Goal: Task Accomplishment & Management: Manage account settings

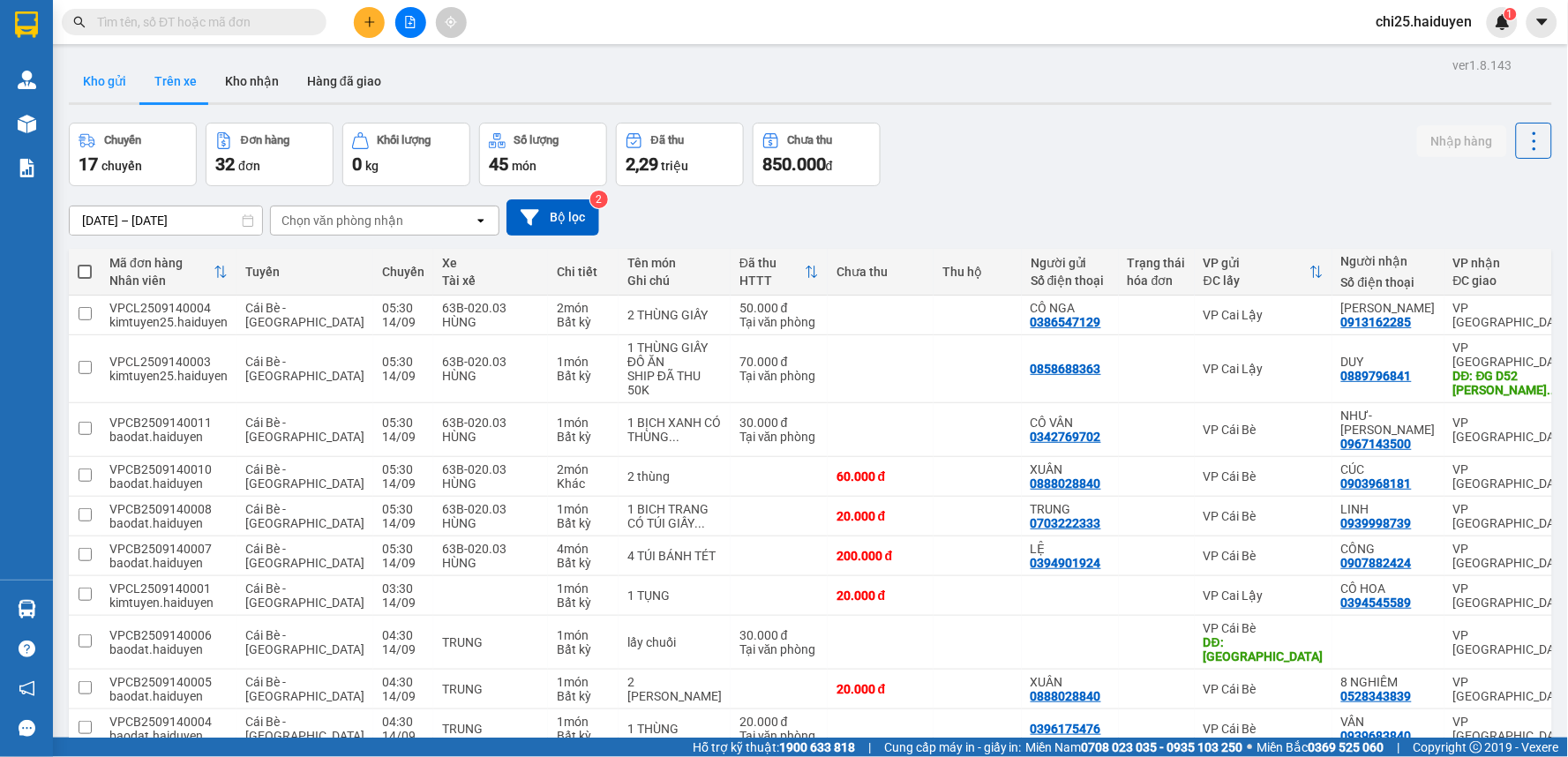
drag, startPoint x: 98, startPoint y: 85, endPoint x: 371, endPoint y: 143, distance: 279.1
click at [116, 97] on button "Kho gửi" at bounding box center [105, 81] width 71 height 42
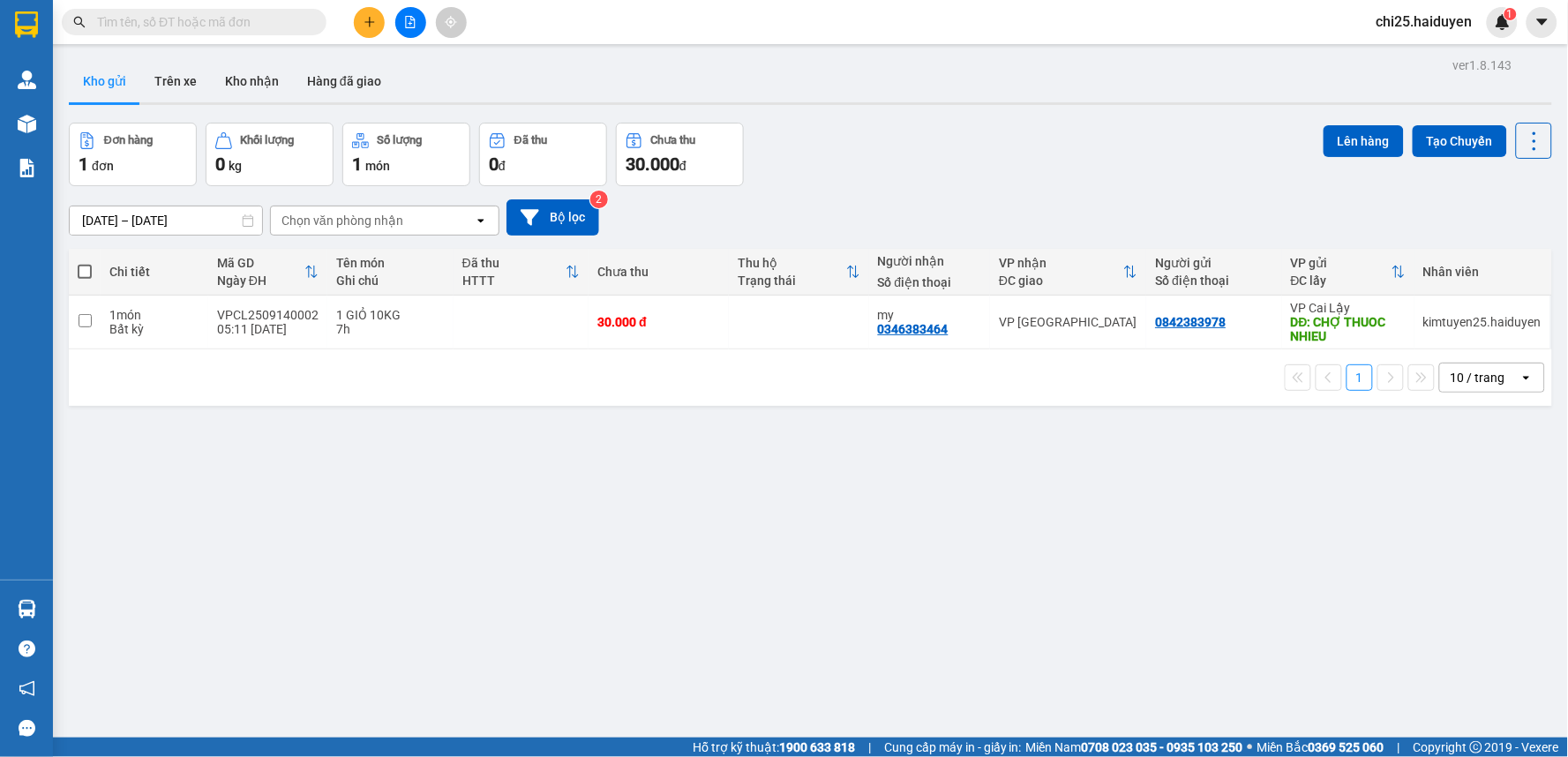
click at [1400, 17] on span "chi25.haiduyen" at bounding box center [1424, 21] width 124 height 22
click at [1418, 59] on span "Đăng xuất" at bounding box center [1432, 55] width 86 height 19
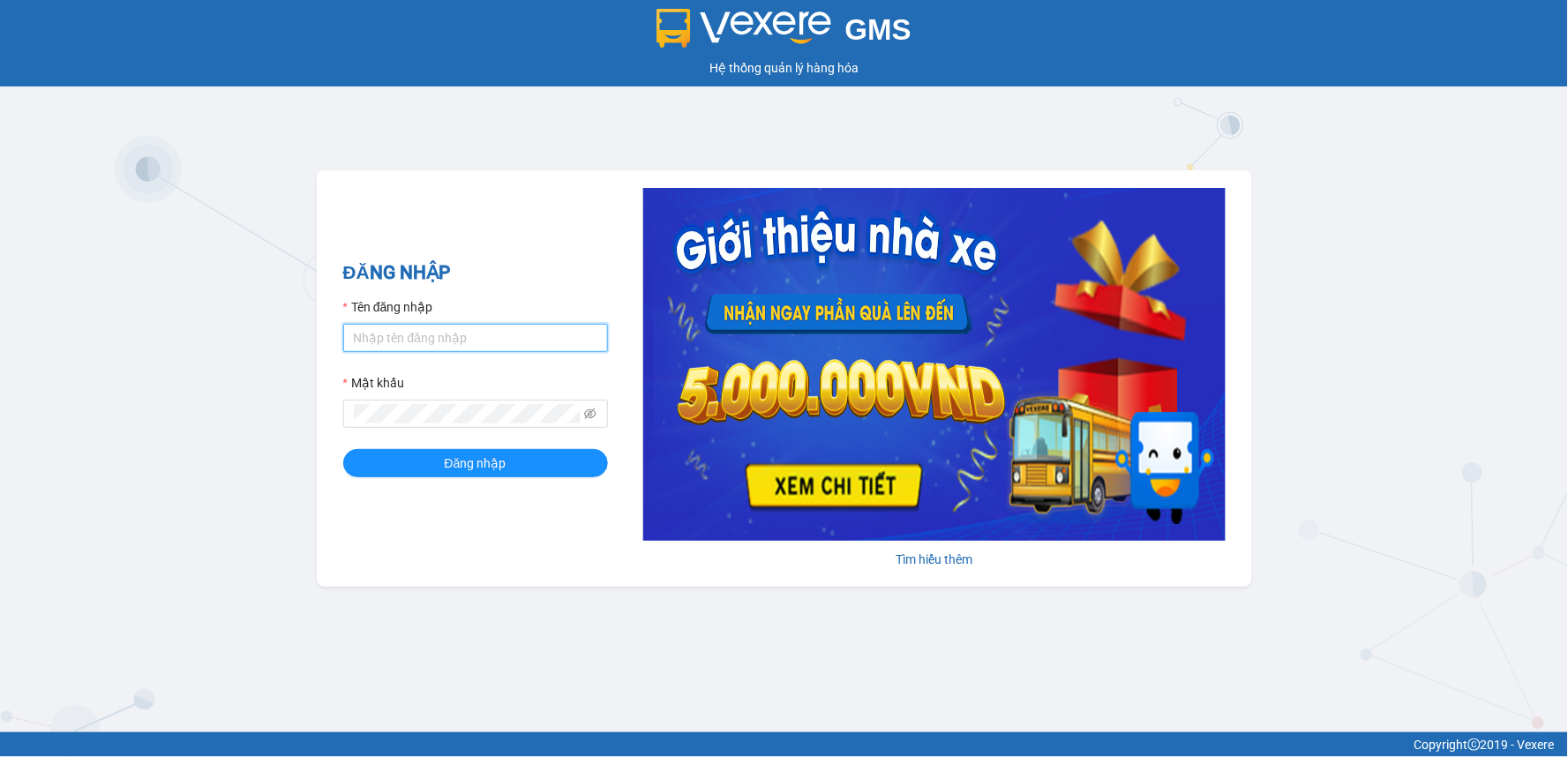
type input "chi25.haiduyen"
click at [513, 332] on input "chi25.haiduyen" at bounding box center [475, 338] width 264 height 28
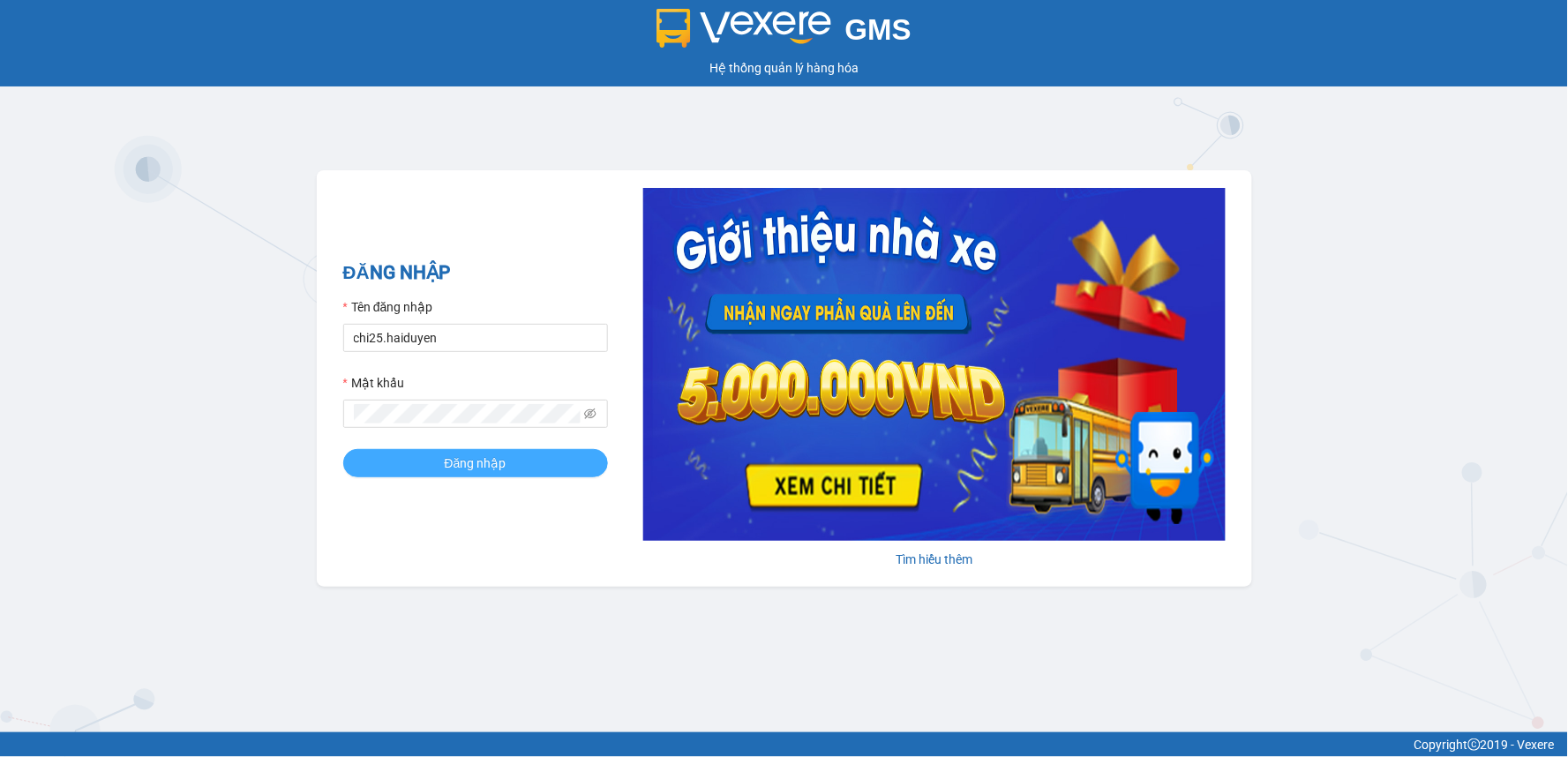
drag, startPoint x: 506, startPoint y: 467, endPoint x: 530, endPoint y: 465, distance: 24.1
click at [508, 466] on button "Đăng nhập" at bounding box center [475, 463] width 264 height 28
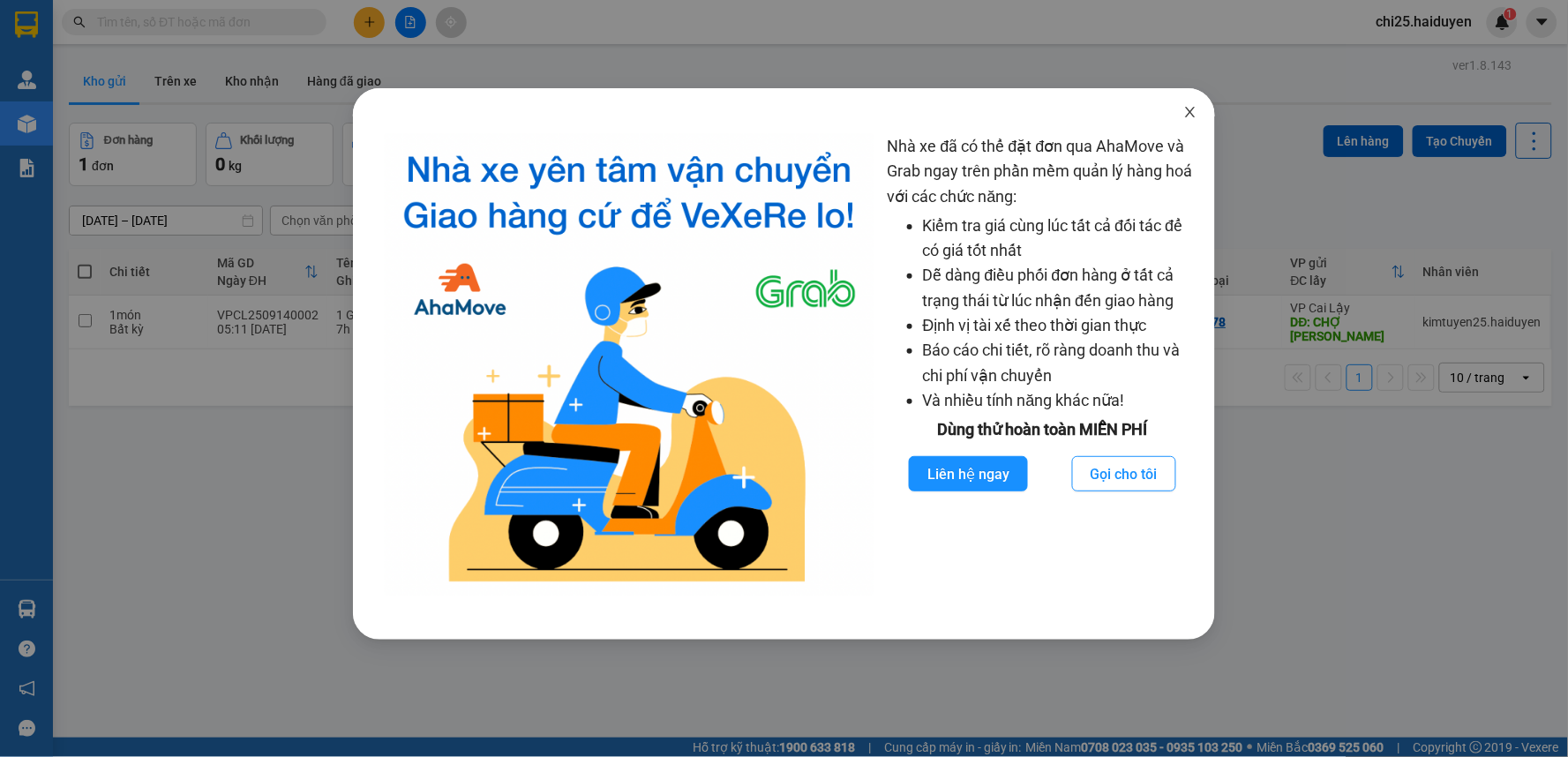
click at [1197, 113] on span "Close" at bounding box center [1189, 113] width 49 height 49
